Goal: Information Seeking & Learning: Learn about a topic

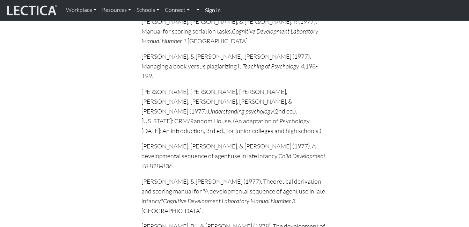
scroll to position [2108, 0]
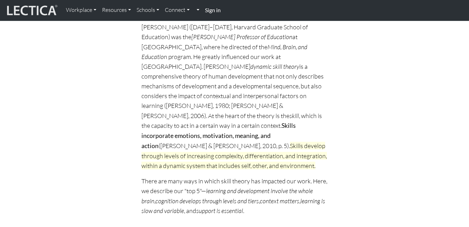
scroll to position [112, 0]
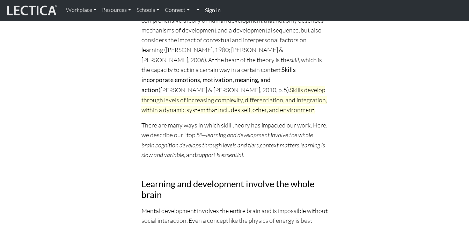
scroll to position [195, 0]
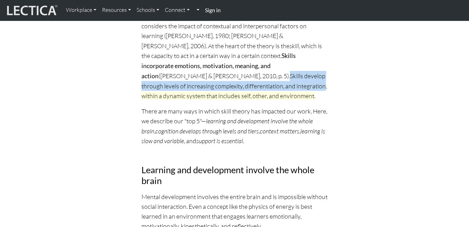
drag, startPoint x: 224, startPoint y: 53, endPoint x: 279, endPoint y: 62, distance: 56.1
click at [279, 72] on span "Skills develop through levels of increasing complexity, differentiation, and in…" at bounding box center [233, 86] width 185 height 28
copy span "Skills develop through levels of increasing complexity, differentiation, and in…"
